Goal: Book appointment/travel/reservation

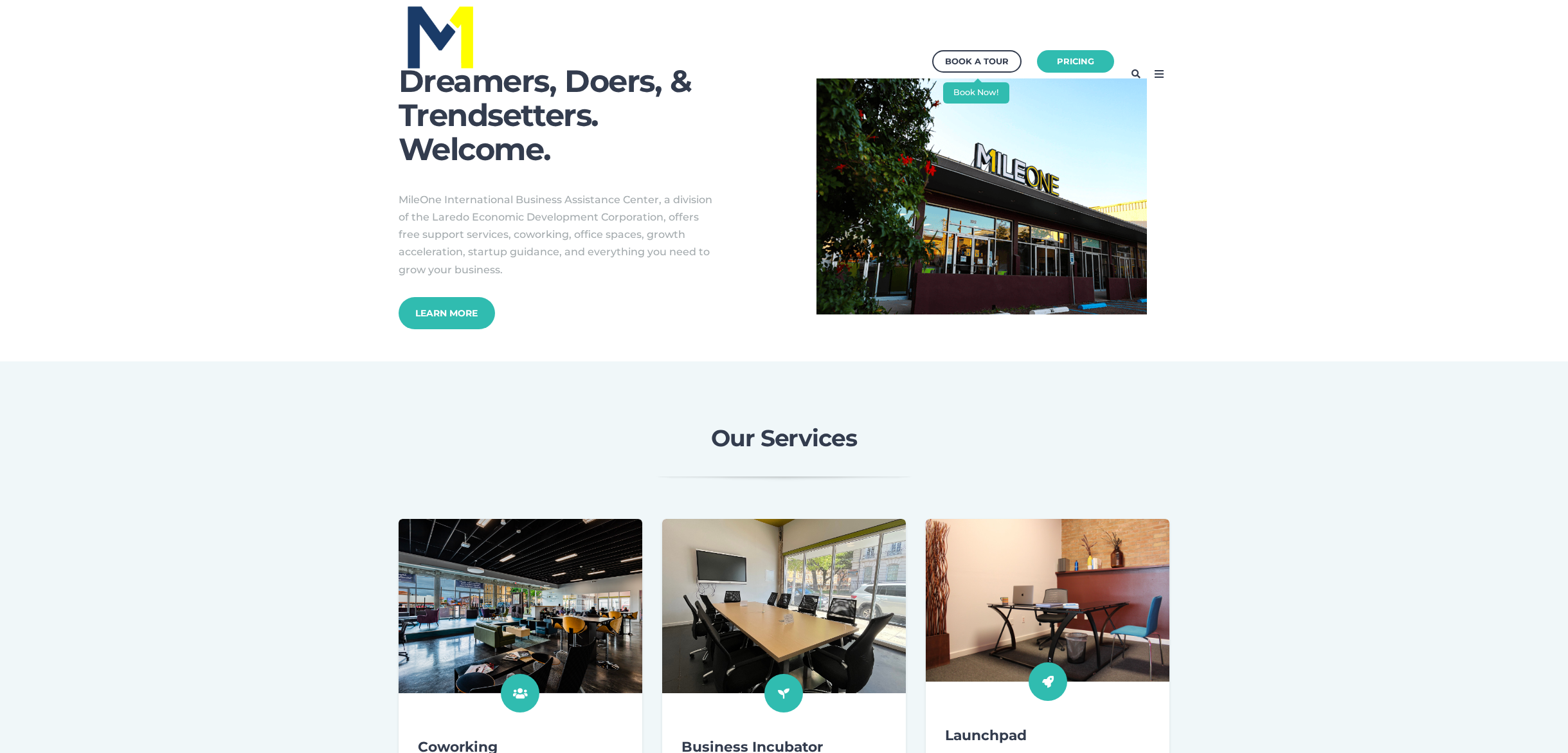
click at [1427, 135] on div "Book a Tour Pricing" at bounding box center [784, 74] width 1568 height 148
